Goal: Use online tool/utility: Use online tool/utility

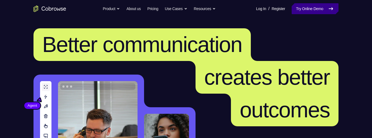
click at [327, 11] on link "Try Online Demo" at bounding box center [315, 8] width 47 height 11
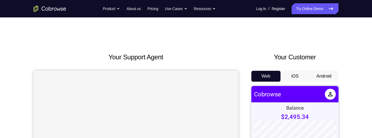
click at [332, 75] on button "Android" at bounding box center [324, 76] width 29 height 11
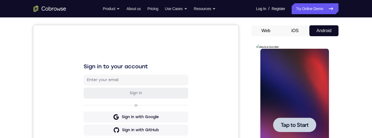
click at [297, 125] on span "Tap to Start" at bounding box center [295, 124] width 28 height 5
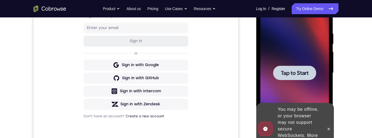
scroll to position [126, 0]
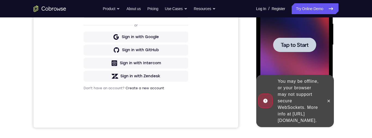
click at [301, 39] on div at bounding box center [294, 45] width 43 height 14
click at [307, 47] on span "Tap to Start" at bounding box center [295, 44] width 28 height 5
click at [332, 104] on div at bounding box center [328, 101] width 9 height 52
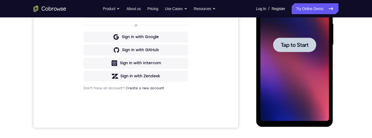
click at [302, 47] on span "Tap to Start" at bounding box center [295, 44] width 28 height 5
click at [298, 50] on div at bounding box center [294, 45] width 43 height 14
click at [296, 45] on span "Tap to Start" at bounding box center [295, 44] width 28 height 5
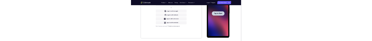
scroll to position [0, 0]
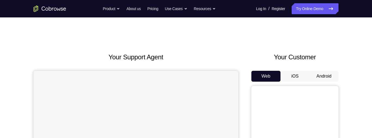
click at [330, 74] on button "Android" at bounding box center [324, 76] width 29 height 11
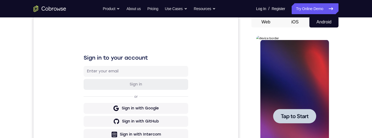
click at [302, 117] on span "Tap to Start" at bounding box center [295, 116] width 28 height 5
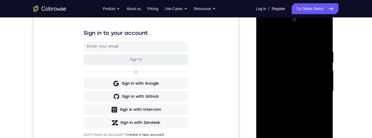
scroll to position [148, 0]
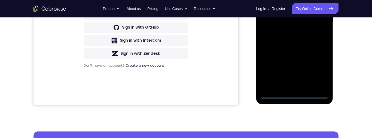
click at [295, 94] on div at bounding box center [294, 22] width 69 height 153
click at [320, 71] on div at bounding box center [294, 22] width 69 height 153
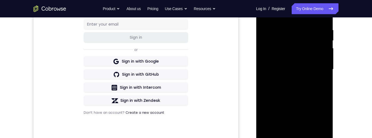
scroll to position [65, 0]
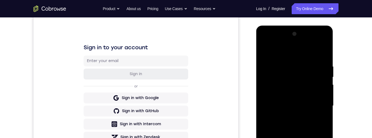
click at [291, 54] on div at bounding box center [294, 106] width 69 height 153
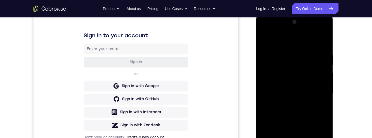
click at [318, 89] on div at bounding box center [294, 94] width 69 height 153
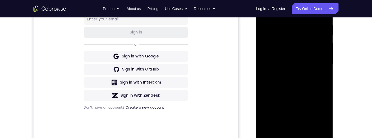
scroll to position [107, 0]
click at [292, 126] on div at bounding box center [294, 64] width 69 height 153
click at [309, 62] on div at bounding box center [294, 64] width 69 height 153
click at [312, 54] on div at bounding box center [294, 64] width 69 height 153
click at [310, 64] on div at bounding box center [294, 64] width 69 height 153
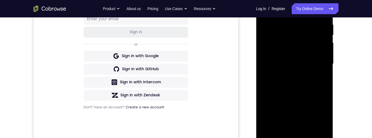
click at [309, 83] on div at bounding box center [294, 64] width 69 height 153
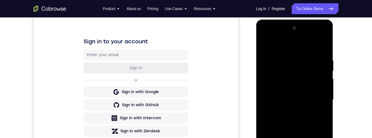
click at [320, 44] on div at bounding box center [294, 100] width 69 height 153
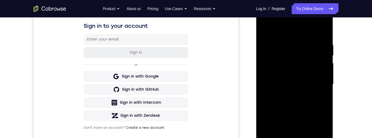
click at [297, 103] on div at bounding box center [294, 84] width 69 height 153
click at [321, 92] on div at bounding box center [294, 84] width 69 height 153
click at [321, 74] on div at bounding box center [294, 84] width 69 height 153
click at [318, 84] on div at bounding box center [294, 84] width 69 height 153
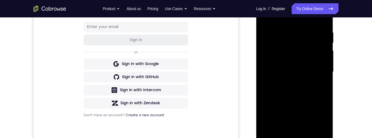
scroll to position [115, 0]
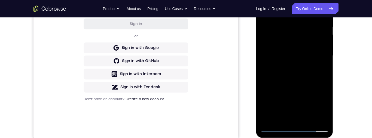
click at [316, 80] on div at bounding box center [294, 56] width 69 height 153
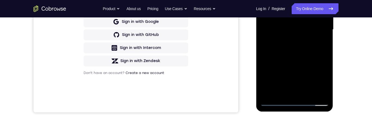
click at [310, 91] on div at bounding box center [294, 29] width 69 height 153
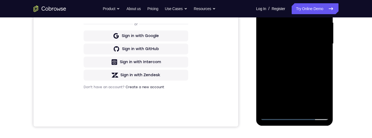
scroll to position [126, 0]
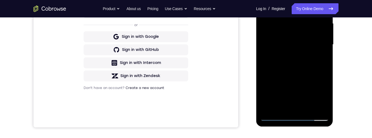
click at [300, 76] on div at bounding box center [294, 44] width 69 height 153
click at [312, 61] on div at bounding box center [294, 44] width 69 height 153
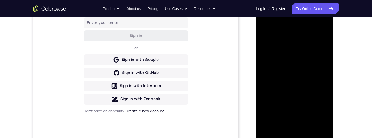
scroll to position [112, 0]
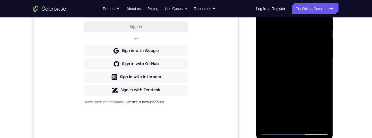
click at [319, 111] on div at bounding box center [294, 59] width 69 height 153
click at [320, 106] on div at bounding box center [294, 58] width 69 height 153
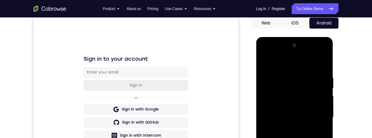
scroll to position [39, 0]
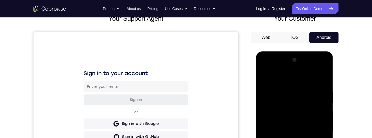
click at [267, 76] on div at bounding box center [294, 132] width 69 height 153
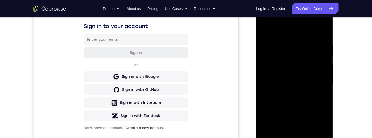
click at [306, 102] on div at bounding box center [294, 84] width 69 height 153
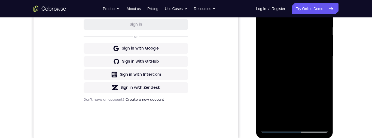
scroll to position [79, 0]
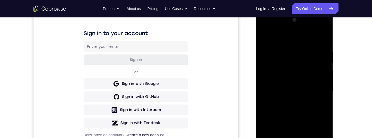
click at [267, 38] on div at bounding box center [294, 92] width 69 height 153
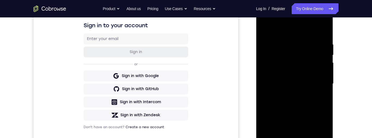
click at [308, 98] on div at bounding box center [294, 84] width 69 height 153
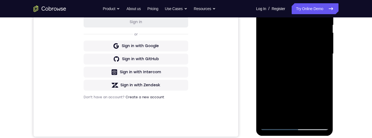
scroll to position [84, 0]
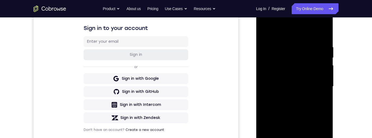
click at [266, 33] on div at bounding box center [294, 86] width 69 height 153
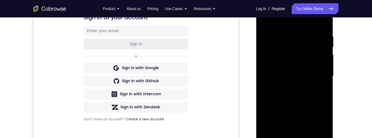
scroll to position [114, 0]
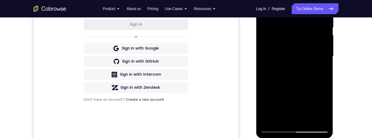
click at [307, 81] on div at bounding box center [294, 56] width 69 height 153
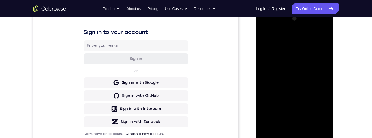
click at [265, 38] on div at bounding box center [294, 90] width 69 height 153
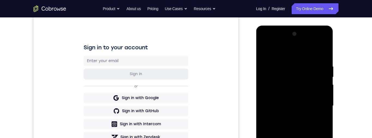
click at [268, 52] on div at bounding box center [294, 106] width 69 height 153
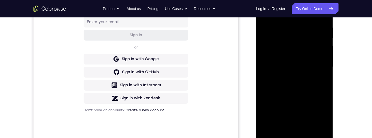
scroll to position [132, 0]
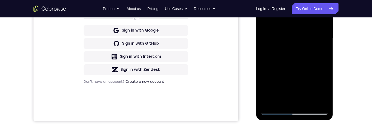
click at [309, 102] on div at bounding box center [294, 38] width 69 height 153
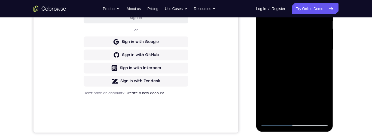
scroll to position [90, 0]
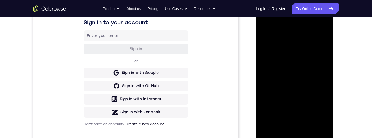
click at [308, 43] on div at bounding box center [294, 81] width 69 height 153
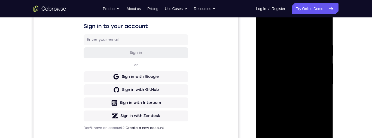
scroll to position [79, 0]
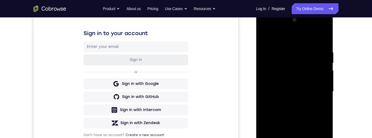
click at [265, 37] on div at bounding box center [294, 92] width 69 height 153
click at [267, 37] on div at bounding box center [294, 92] width 69 height 153
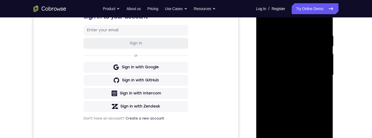
scroll to position [84, 0]
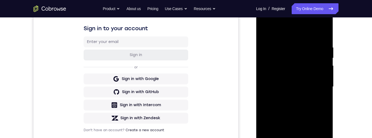
click at [287, 44] on div at bounding box center [294, 87] width 69 height 153
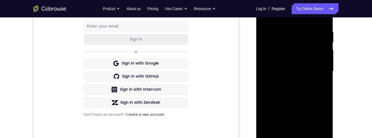
scroll to position [99, 0]
click at [322, 54] on div at bounding box center [294, 71] width 69 height 153
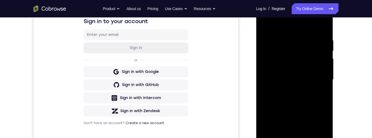
scroll to position [89, 0]
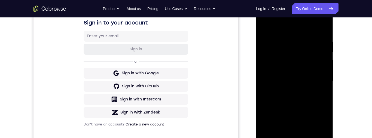
click at [324, 27] on div at bounding box center [294, 81] width 69 height 153
click at [323, 36] on div at bounding box center [294, 81] width 69 height 153
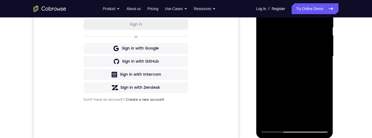
scroll to position [94, 0]
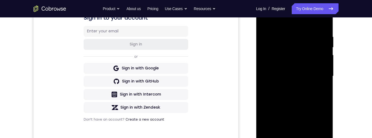
click at [324, 23] on div at bounding box center [294, 76] width 69 height 153
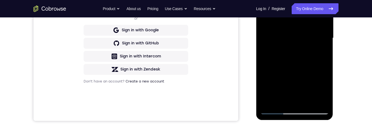
scroll to position [136, 0]
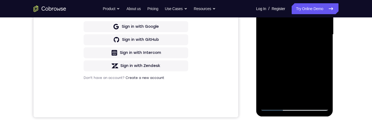
click at [309, 98] on div at bounding box center [294, 34] width 69 height 153
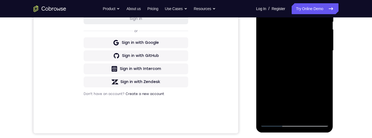
click at [313, 54] on div at bounding box center [294, 50] width 69 height 153
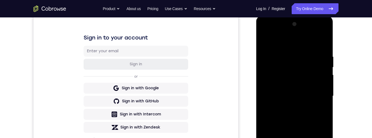
click at [264, 43] on div at bounding box center [294, 96] width 69 height 153
click at [310, 101] on div at bounding box center [294, 96] width 69 height 153
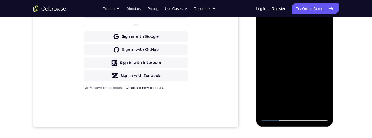
scroll to position [60, 0]
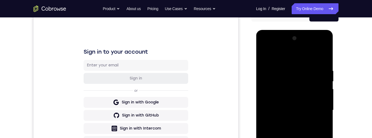
click at [264, 59] on div at bounding box center [294, 110] width 69 height 153
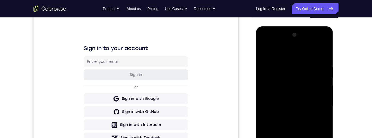
scroll to position [71, 0]
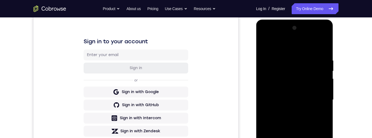
click at [296, 91] on div at bounding box center [294, 100] width 69 height 153
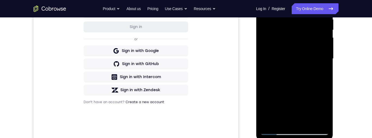
scroll to position [73, 0]
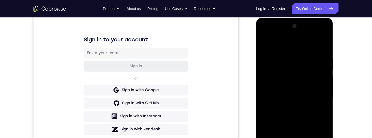
click at [264, 44] on div at bounding box center [294, 98] width 69 height 153
click at [269, 45] on div at bounding box center [294, 98] width 69 height 153
click at [326, 44] on div at bounding box center [294, 98] width 69 height 153
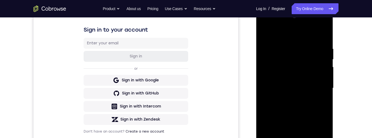
click at [266, 49] on div at bounding box center [294, 88] width 69 height 153
click at [266, 36] on div at bounding box center [294, 88] width 69 height 153
click at [266, 34] on div at bounding box center [294, 88] width 69 height 153
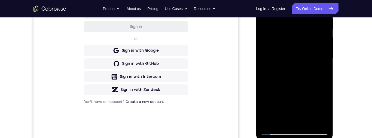
scroll to position [113, 0]
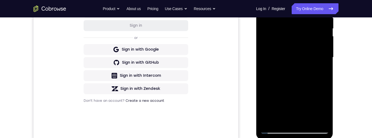
click at [326, 65] on div at bounding box center [294, 57] width 69 height 153
click at [326, 64] on div at bounding box center [294, 57] width 69 height 153
click at [328, 64] on div at bounding box center [294, 57] width 69 height 153
click at [326, 65] on div at bounding box center [294, 57] width 69 height 153
click at [325, 66] on div at bounding box center [294, 57] width 69 height 153
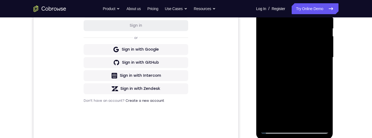
click at [329, 64] on div at bounding box center [294, 58] width 77 height 162
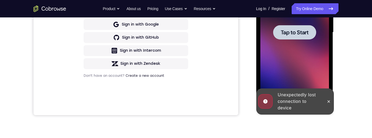
scroll to position [137, 0]
